Goal: Information Seeking & Learning: Check status

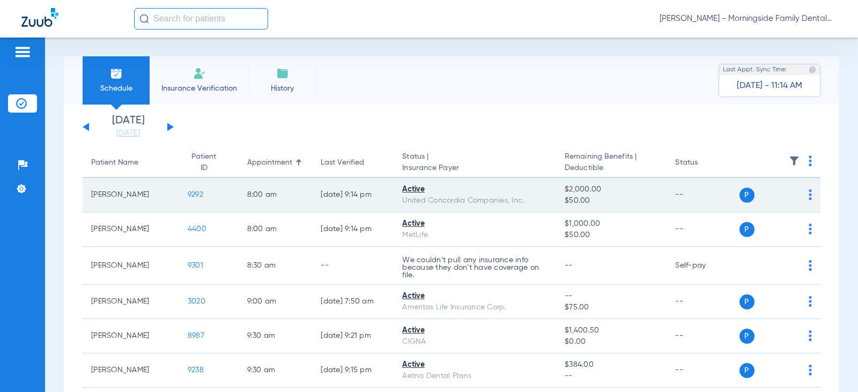
click at [192, 197] on span "9292" at bounding box center [196, 195] width 16 height 8
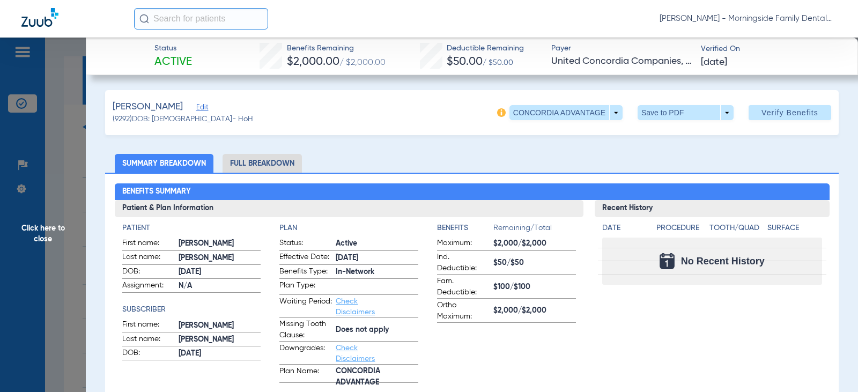
click at [275, 159] on li "Full Breakdown" at bounding box center [262, 163] width 79 height 19
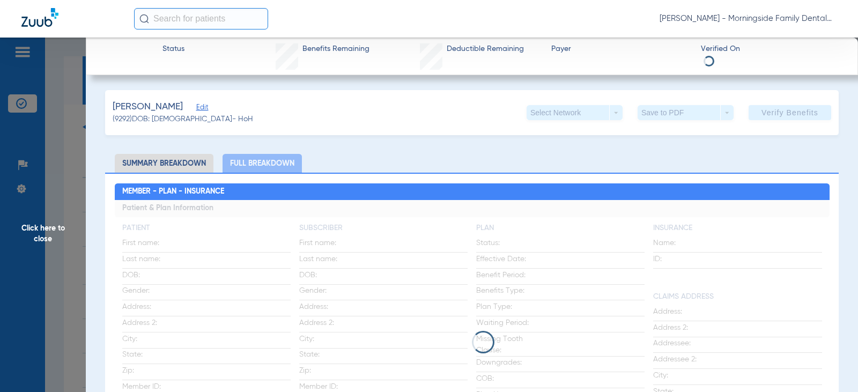
click at [188, 161] on li "Summary Breakdown" at bounding box center [164, 163] width 99 height 19
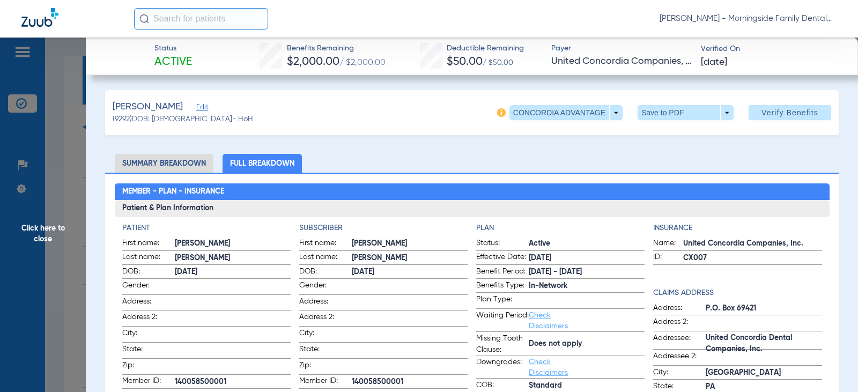
drag, startPoint x: 75, startPoint y: 98, endPoint x: 62, endPoint y: 134, distance: 38.7
click at [75, 98] on span "Click here to close" at bounding box center [43, 234] width 86 height 392
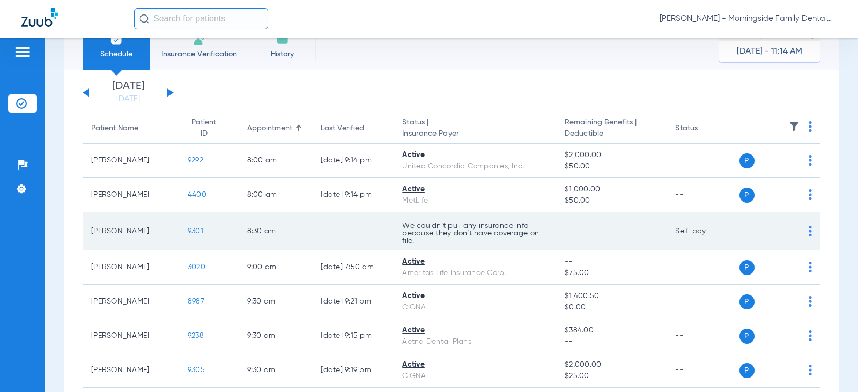
scroll to position [54, 0]
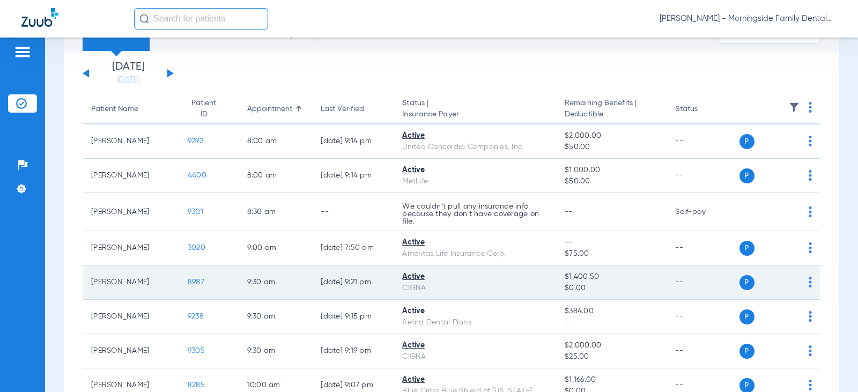
click at [188, 282] on span "8987" at bounding box center [196, 282] width 17 height 8
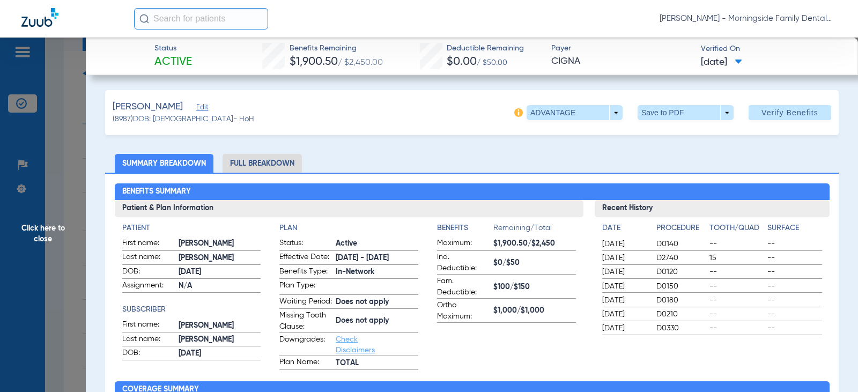
click at [258, 160] on li "Full Breakdown" at bounding box center [262, 163] width 79 height 19
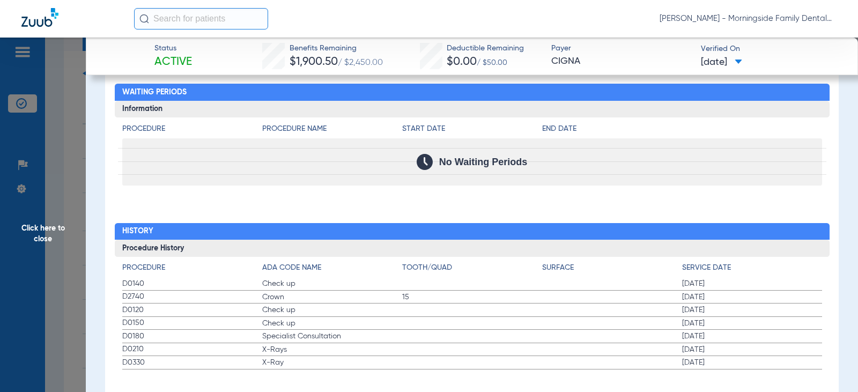
scroll to position [1475, 0]
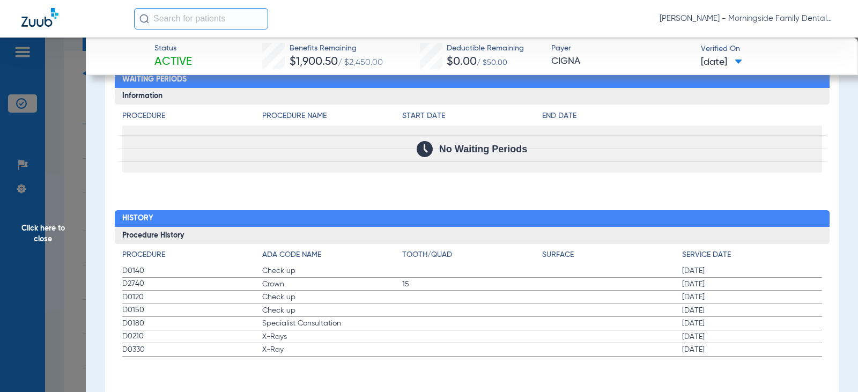
drag, startPoint x: 56, startPoint y: 227, endPoint x: 63, endPoint y: 228, distance: 6.6
click at [58, 228] on span "Click here to close" at bounding box center [43, 234] width 86 height 392
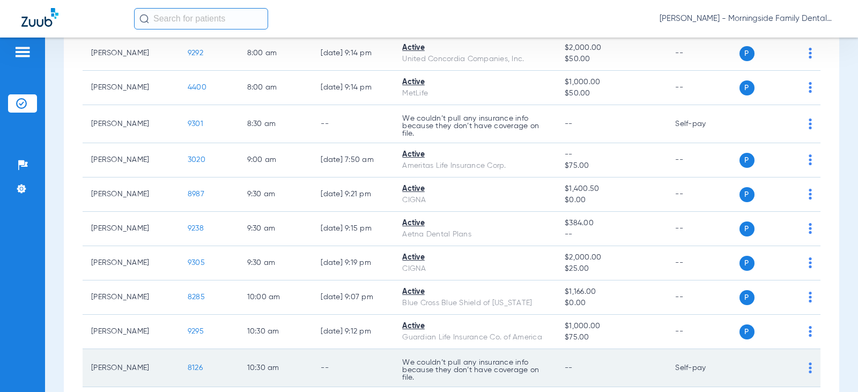
scroll to position [161, 0]
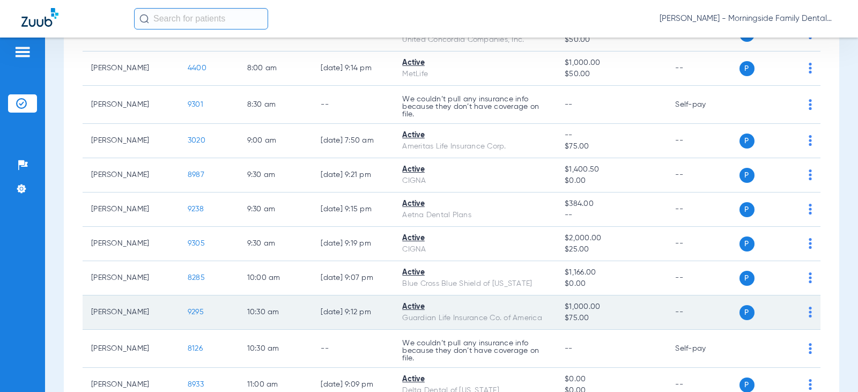
click at [188, 312] on span "9295" at bounding box center [196, 312] width 16 height 8
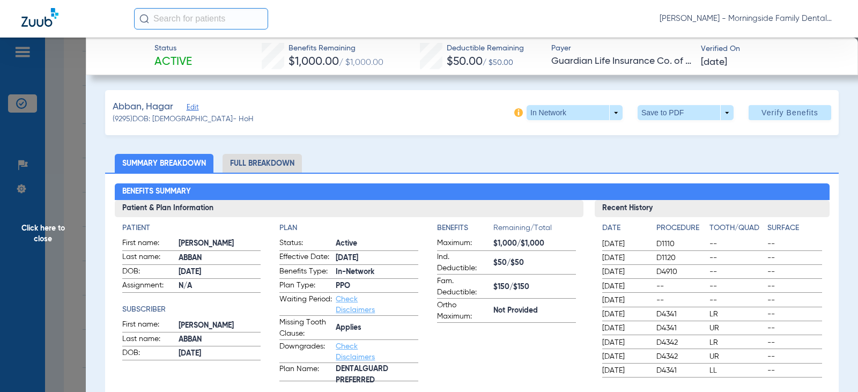
click at [270, 164] on li "Full Breakdown" at bounding box center [262, 163] width 79 height 19
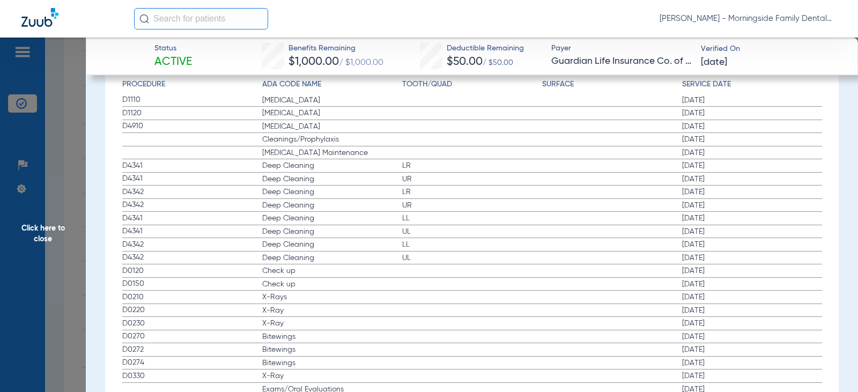
scroll to position [2196, 0]
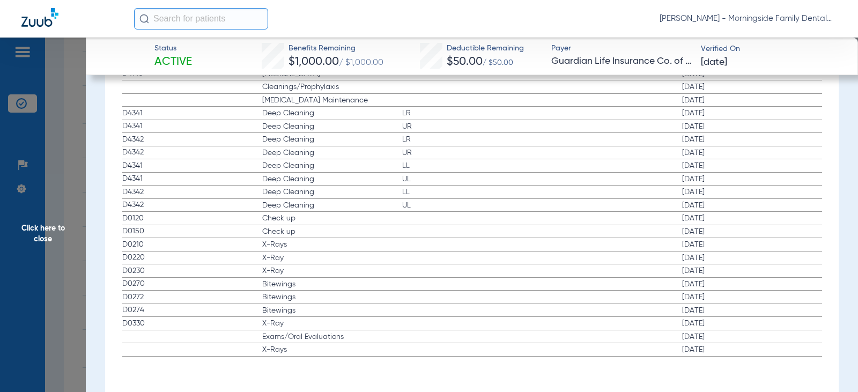
click at [49, 230] on span "Click here to close" at bounding box center [43, 234] width 86 height 392
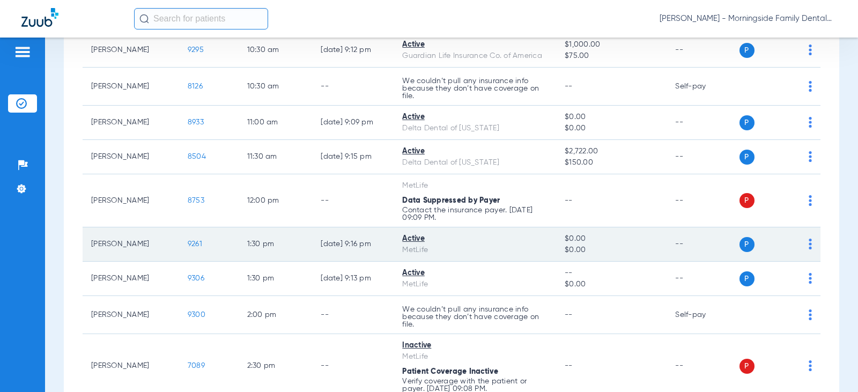
scroll to position [429, 0]
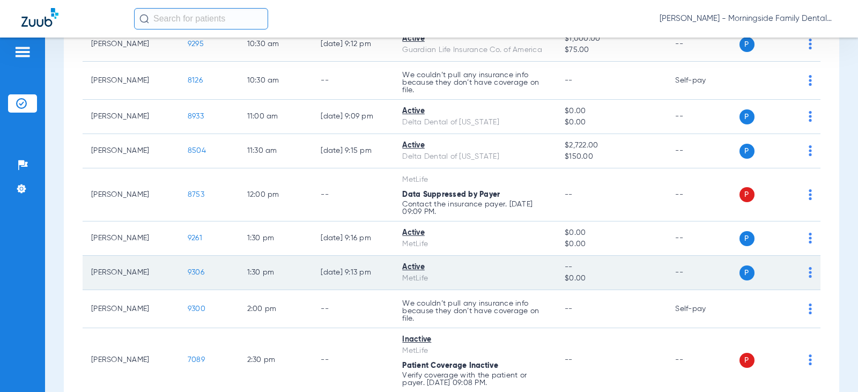
click at [135, 271] on td "[PERSON_NAME]" at bounding box center [131, 273] width 97 height 34
click at [191, 274] on span "9306" at bounding box center [196, 273] width 17 height 8
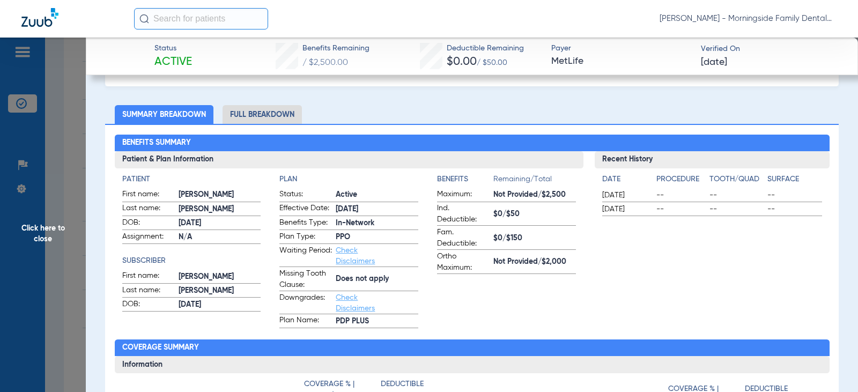
scroll to position [0, 0]
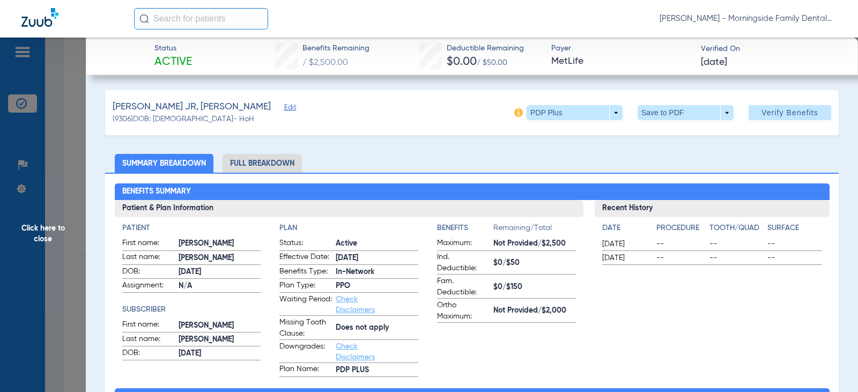
click at [264, 156] on li "Full Breakdown" at bounding box center [262, 163] width 79 height 19
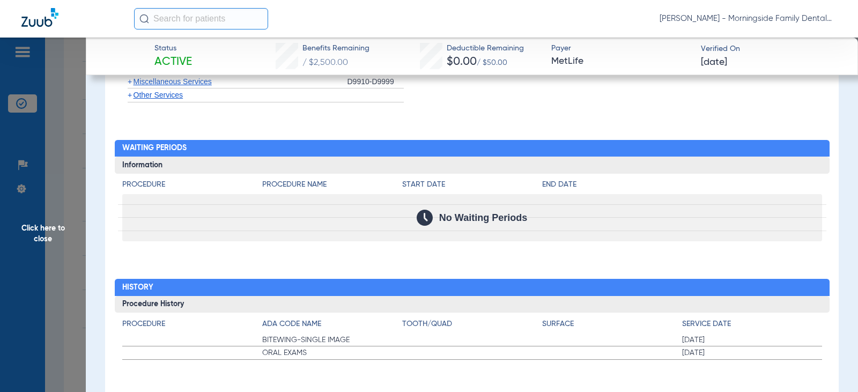
scroll to position [1835, 0]
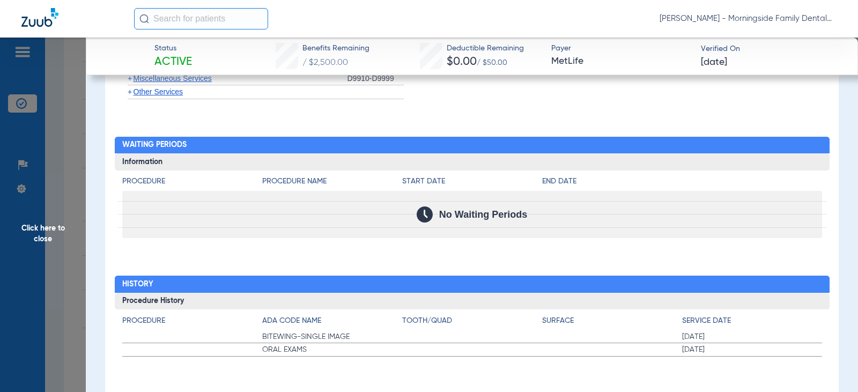
drag, startPoint x: 38, startPoint y: 223, endPoint x: 61, endPoint y: 230, distance: 23.9
click at [36, 224] on span "Click here to close" at bounding box center [43, 234] width 86 height 392
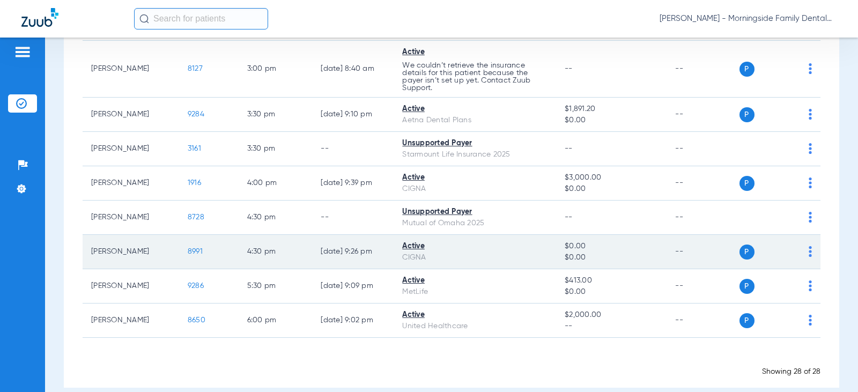
scroll to position [898, 0]
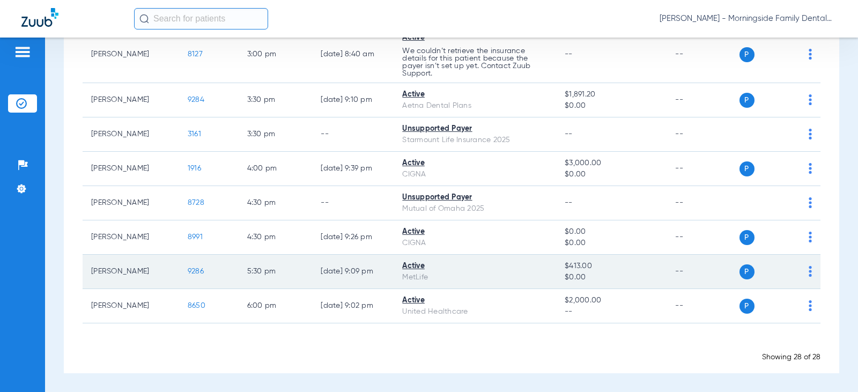
click at [188, 270] on span "9286" at bounding box center [196, 272] width 16 height 8
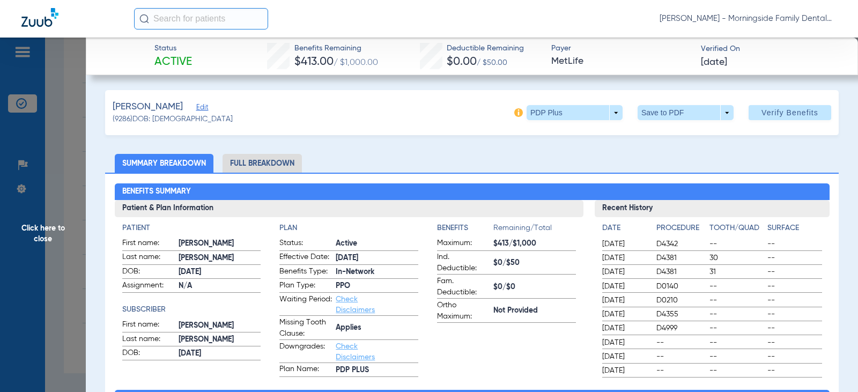
scroll to position [54, 0]
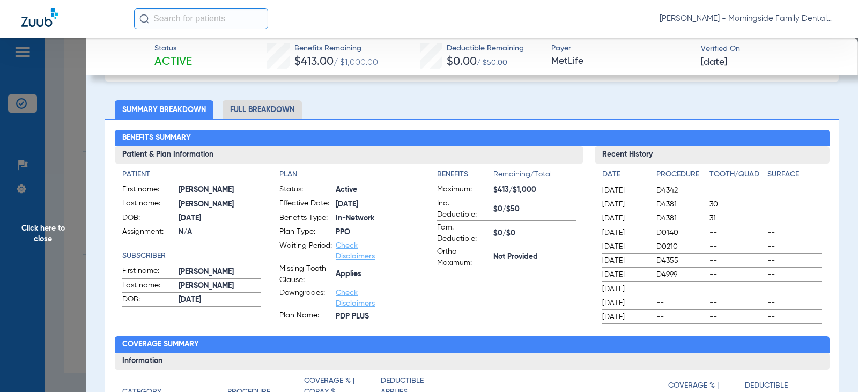
drag, startPoint x: 263, startPoint y: 106, endPoint x: 323, endPoint y: 107, distance: 60.1
click at [263, 106] on li "Full Breakdown" at bounding box center [262, 109] width 79 height 19
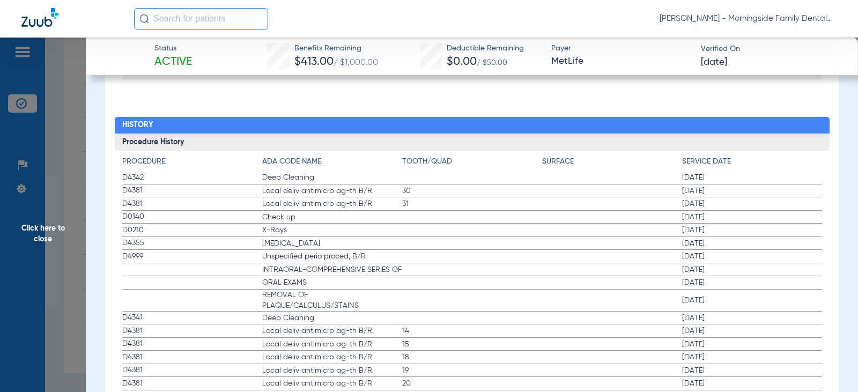
scroll to position [2016, 0]
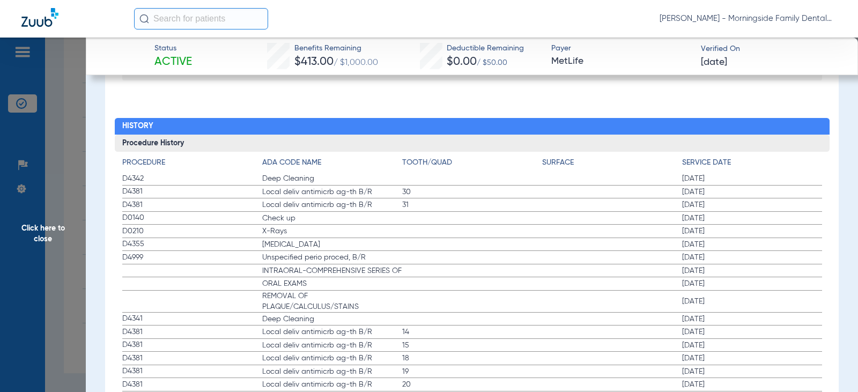
drag, startPoint x: 249, startPoint y: 176, endPoint x: 732, endPoint y: 208, distance: 483.8
click at [730, 209] on app-history-list "Procedure ADA Code Name Tooth/Quad Surface Service Date D4342 Deep Cleaning [DA…" at bounding box center [472, 386] width 700 height 458
click at [729, 181] on span "[DATE]" at bounding box center [752, 178] width 140 height 11
drag, startPoint x: 390, startPoint y: 174, endPoint x: 411, endPoint y: 176, distance: 21.6
click at [410, 175] on label "D4342 Deep Cleaning [DATE]" at bounding box center [472, 178] width 700 height 13
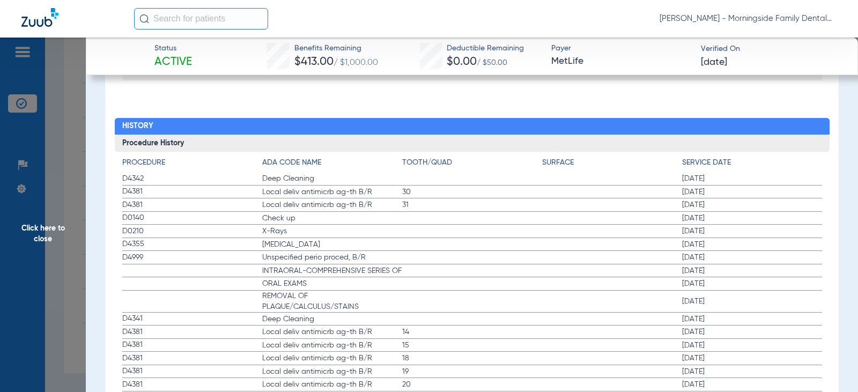
click at [374, 256] on span "Unspecified perio proced, B/R" at bounding box center [332, 257] width 140 height 11
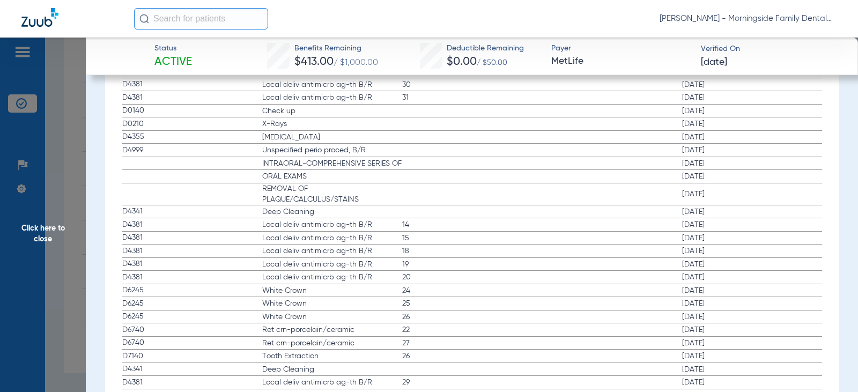
scroll to position [2069, 0]
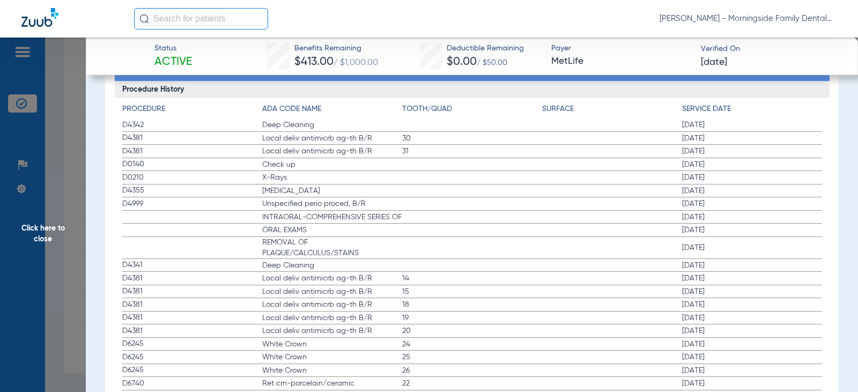
drag, startPoint x: 666, startPoint y: 179, endPoint x: 744, endPoint y: 175, distance: 78.4
click at [744, 175] on label "D0210 X-Rays [DATE]" at bounding box center [472, 177] width 700 height 13
click at [41, 234] on span "Click here to close" at bounding box center [43, 234] width 86 height 392
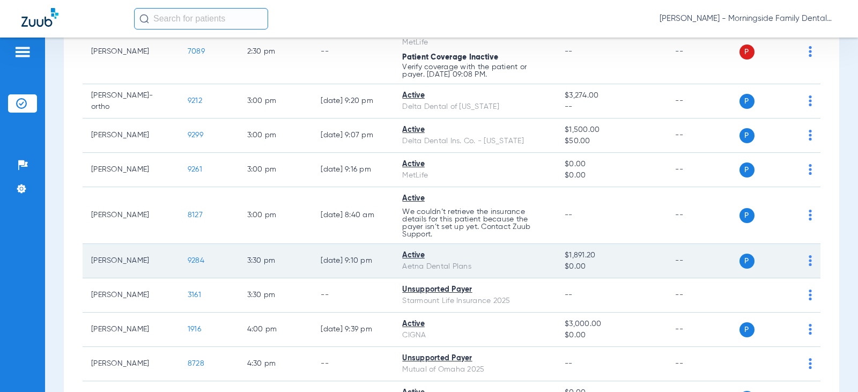
scroll to position [684, 0]
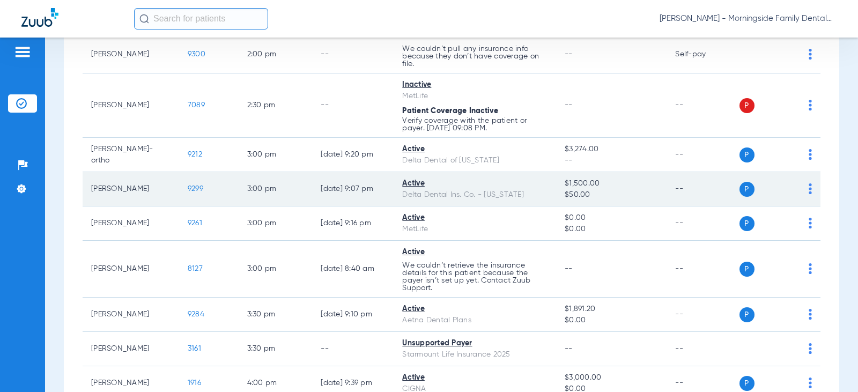
click at [188, 191] on span "9299" at bounding box center [196, 189] width 16 height 8
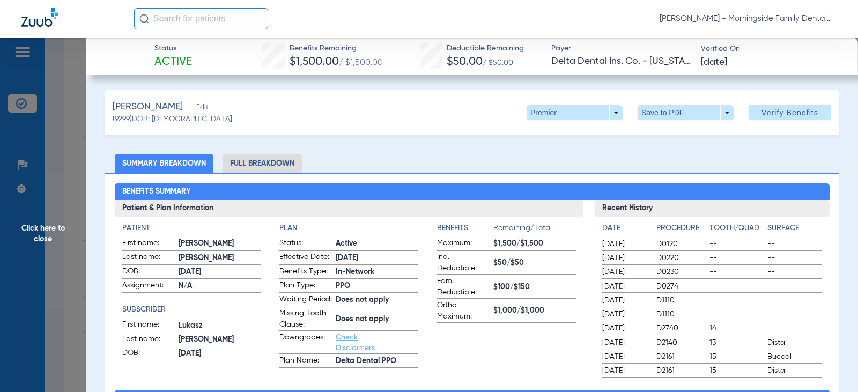
click at [271, 159] on li "Full Breakdown" at bounding box center [262, 163] width 79 height 19
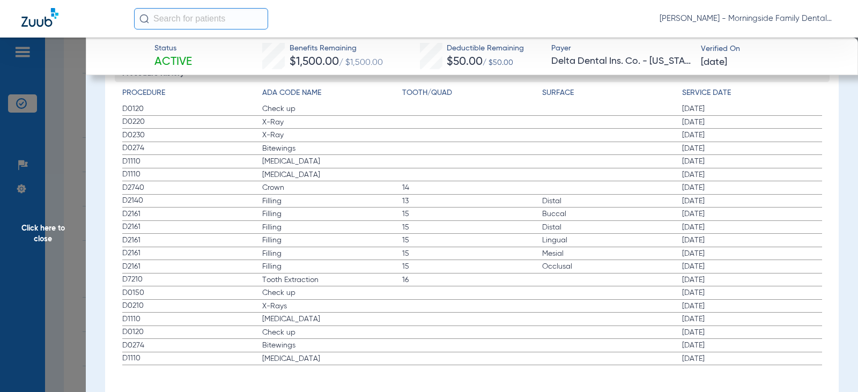
scroll to position [1682, 0]
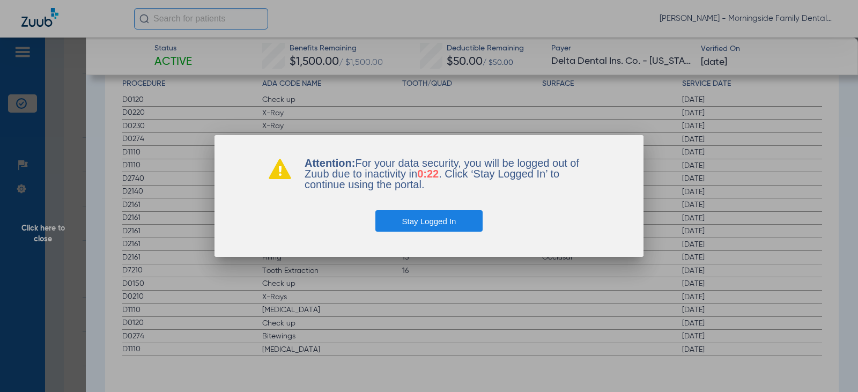
click at [417, 220] on button "Stay Logged In" at bounding box center [429, 220] width 108 height 21
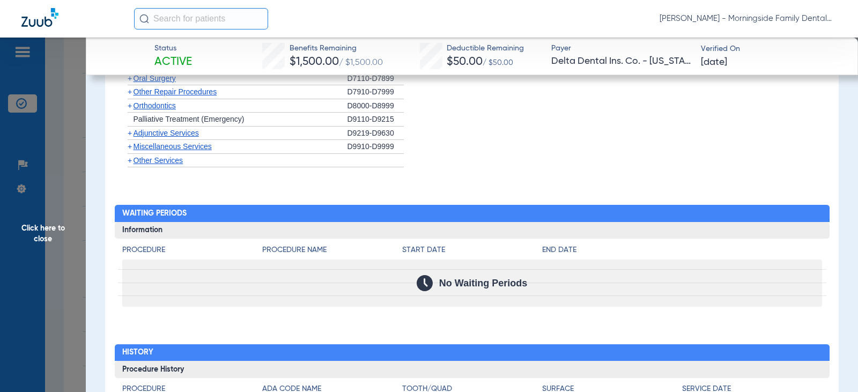
scroll to position [1360, 0]
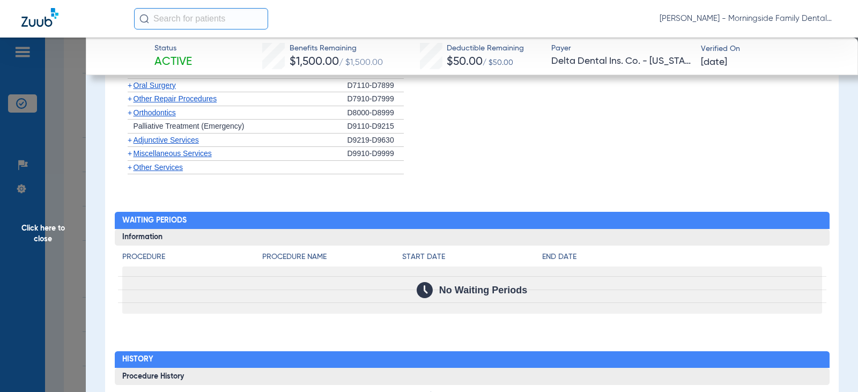
drag, startPoint x: 42, startPoint y: 225, endPoint x: 67, endPoint y: 210, distance: 29.1
click at [40, 225] on span "Click here to close" at bounding box center [43, 234] width 86 height 392
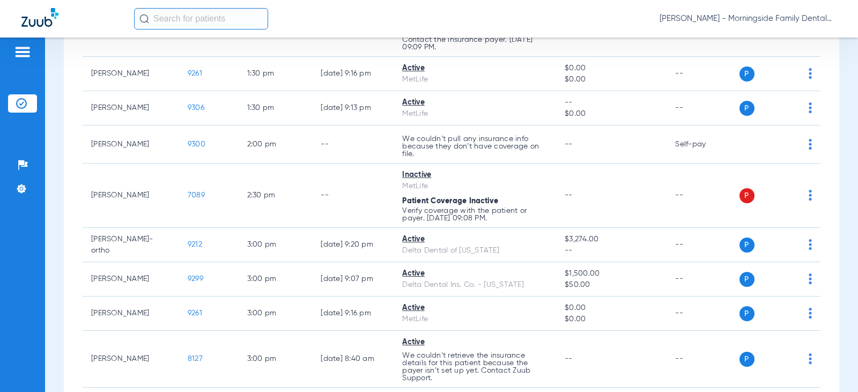
scroll to position [416, 0]
